Goal: Transaction & Acquisition: Book appointment/travel/reservation

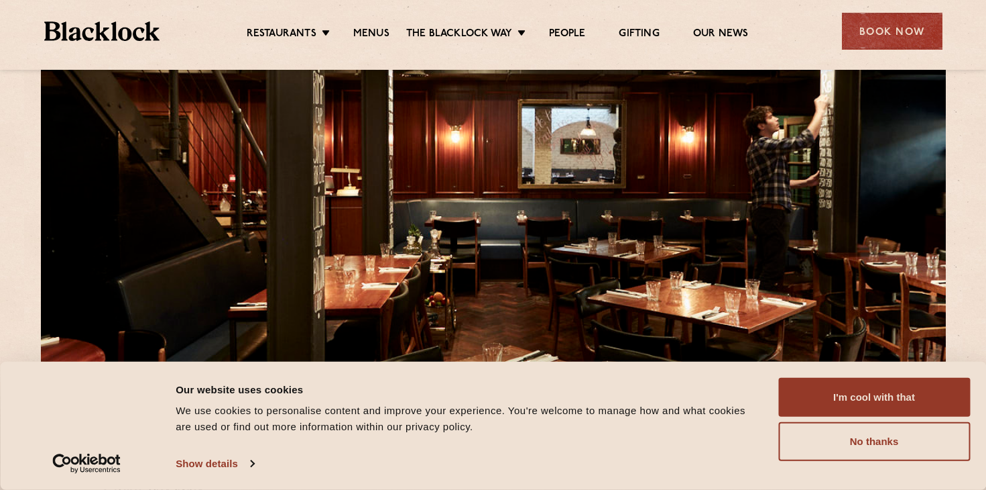
scroll to position [418, 0]
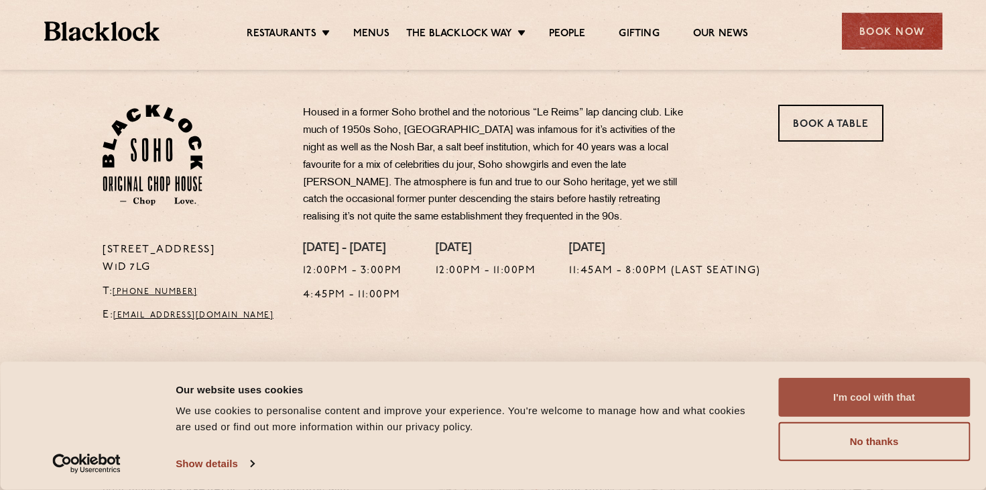
click at [847, 394] on button "I'm cool with that" at bounding box center [875, 397] width 192 height 39
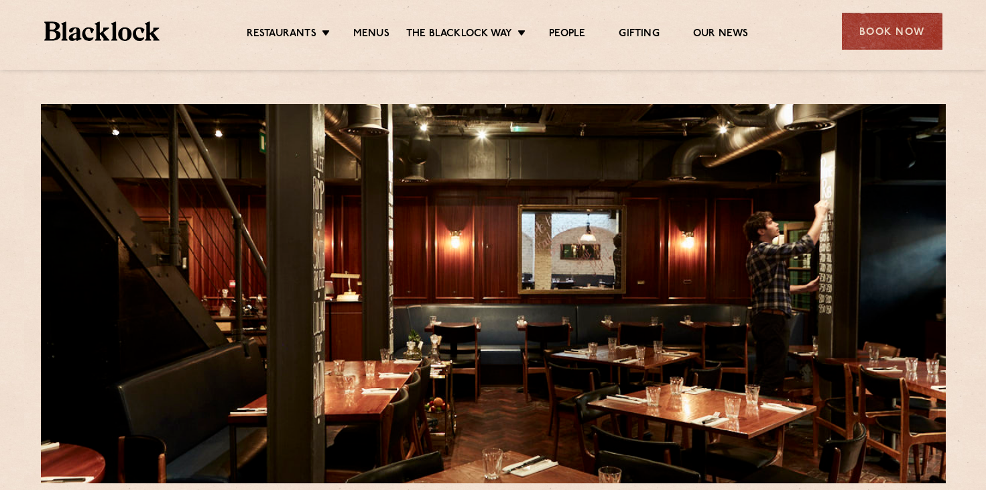
scroll to position [0, 0]
click at [883, 30] on div "Book Now" at bounding box center [892, 31] width 101 height 37
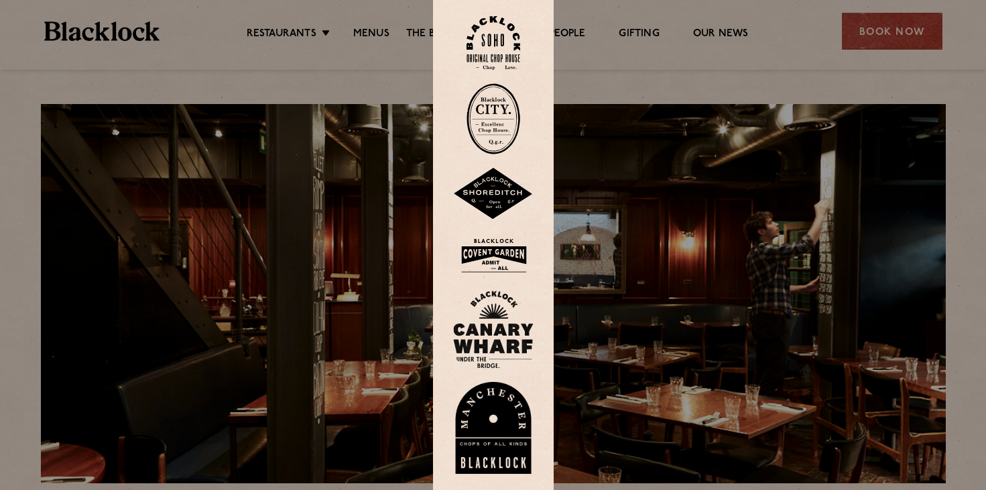
click at [712, 109] on div at bounding box center [493, 245] width 986 height 490
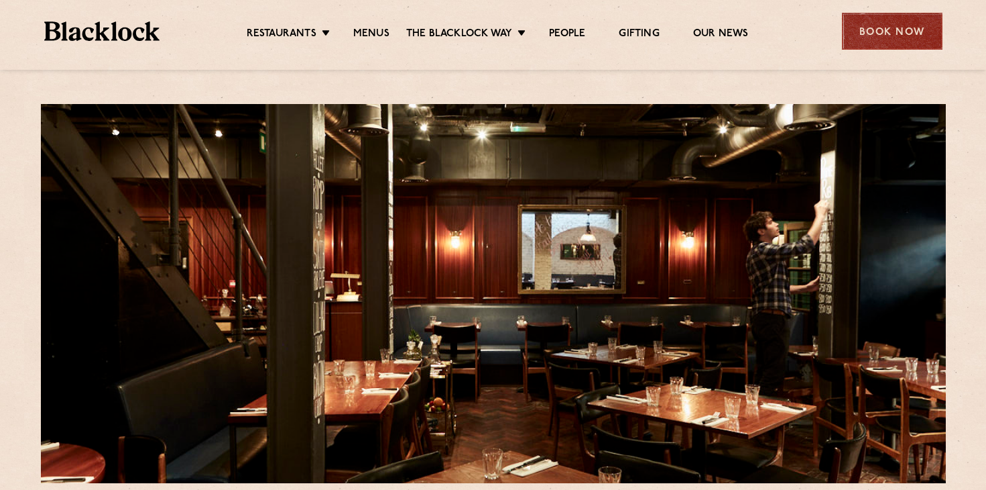
click at [899, 34] on div "Book Now" at bounding box center [892, 31] width 101 height 37
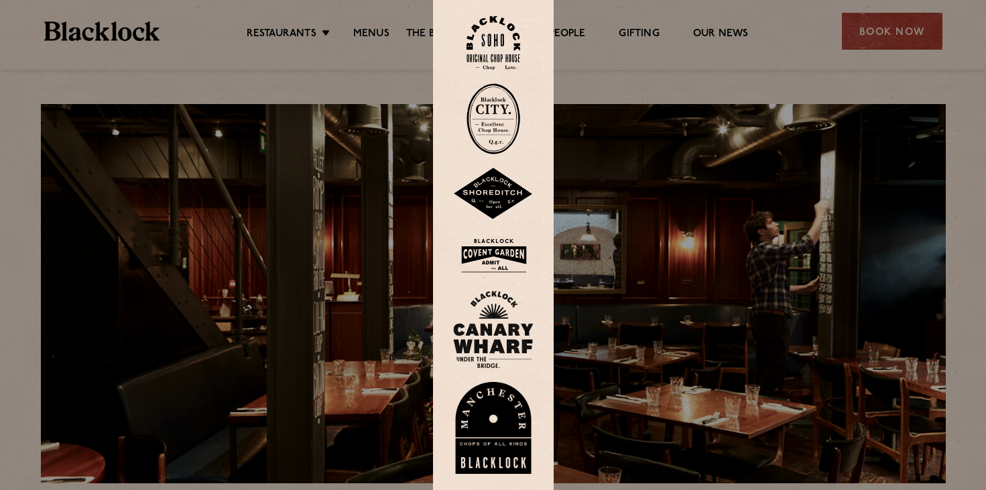
click at [510, 31] on img at bounding box center [494, 43] width 54 height 54
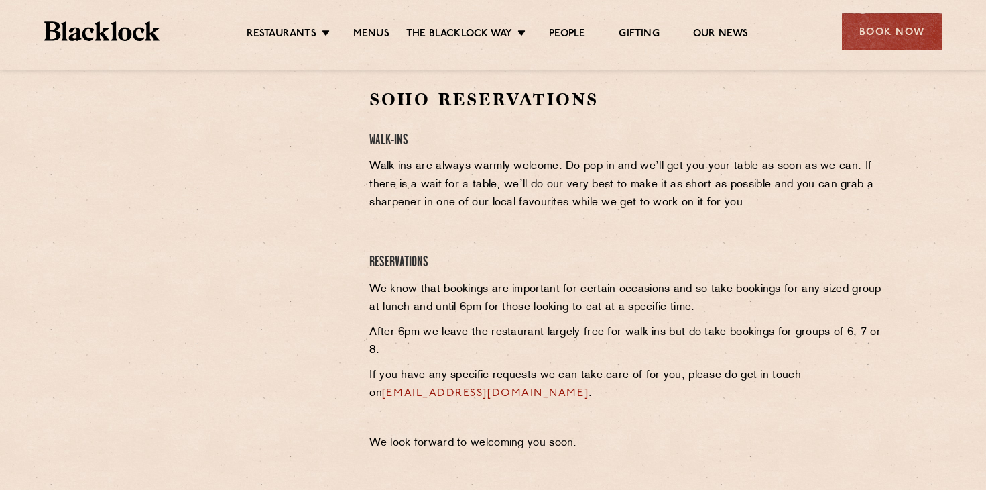
scroll to position [420, 0]
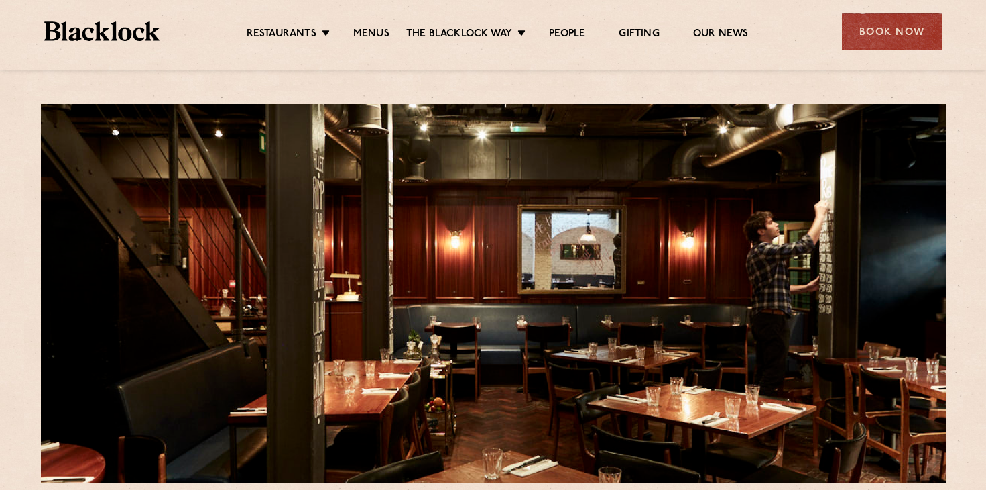
scroll to position [420, 0]
